Goal: Information Seeking & Learning: Learn about a topic

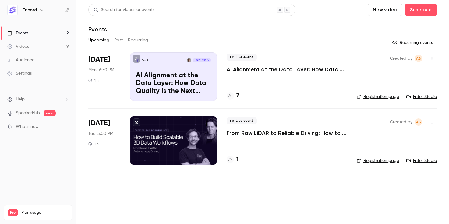
click at [114, 42] on button "Past" at bounding box center [118, 40] width 9 height 10
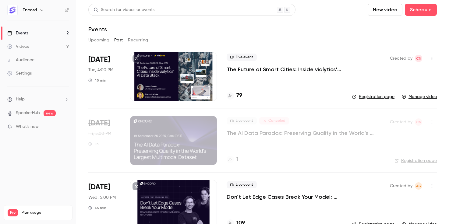
click at [168, 72] on div at bounding box center [173, 76] width 87 height 49
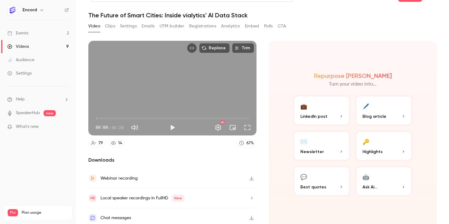
scroll to position [17, 0]
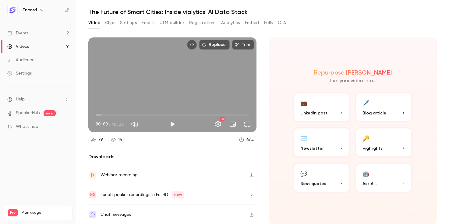
click at [379, 105] on button "🖊️ Blog article" at bounding box center [383, 107] width 57 height 30
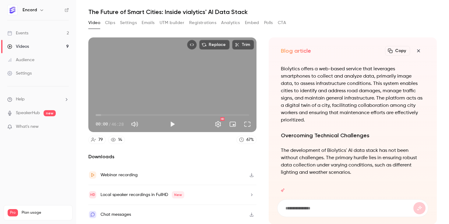
click at [420, 51] on icon "button" at bounding box center [418, 50] width 7 height 5
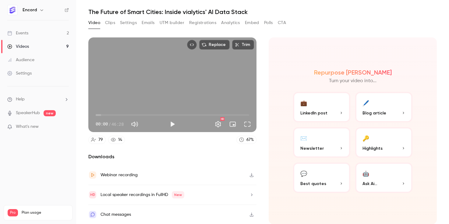
click at [369, 29] on div "Video Clips Settings Emails UTM builder Registrations Analytics Embed Polls CTA" at bounding box center [262, 24] width 348 height 12
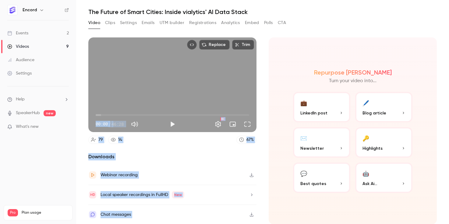
drag, startPoint x: 369, startPoint y: 29, endPoint x: 371, endPoint y: 171, distance: 142.2
click at [403, 115] on section "Video Clips Settings Emails UTM builder Registrations Analytics Embed Polls CTA…" at bounding box center [262, 110] width 348 height 185
click at [286, 56] on div "Repurpose Ai Turn your video into... 💼 LinkedIn post 🖊️ Blog article ✉️ Newslet…" at bounding box center [353, 130] width 168 height 187
